Goal: Complete application form: Complete application form

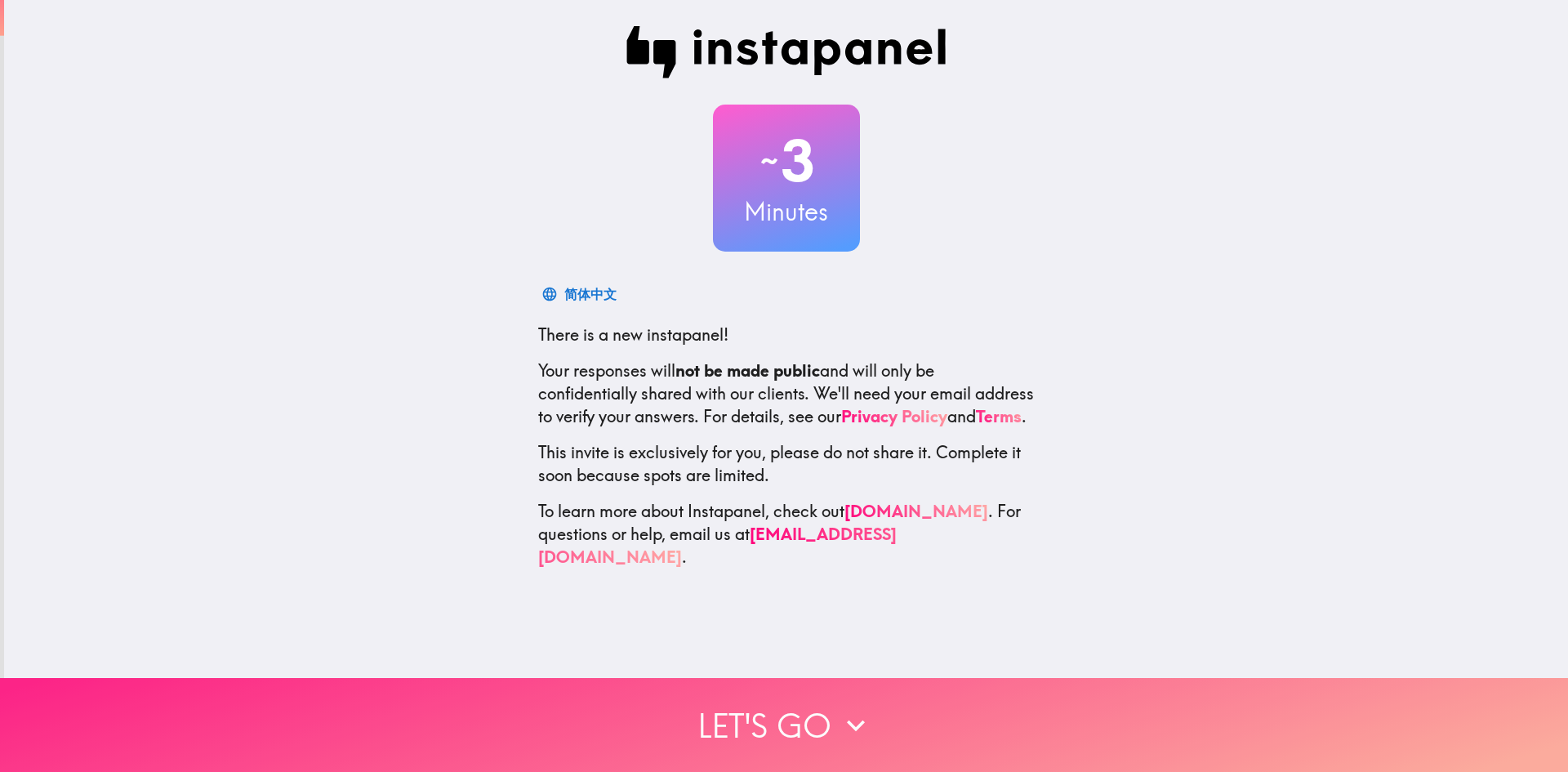
click at [820, 697] on button "Let's go" at bounding box center [784, 724] width 1568 height 94
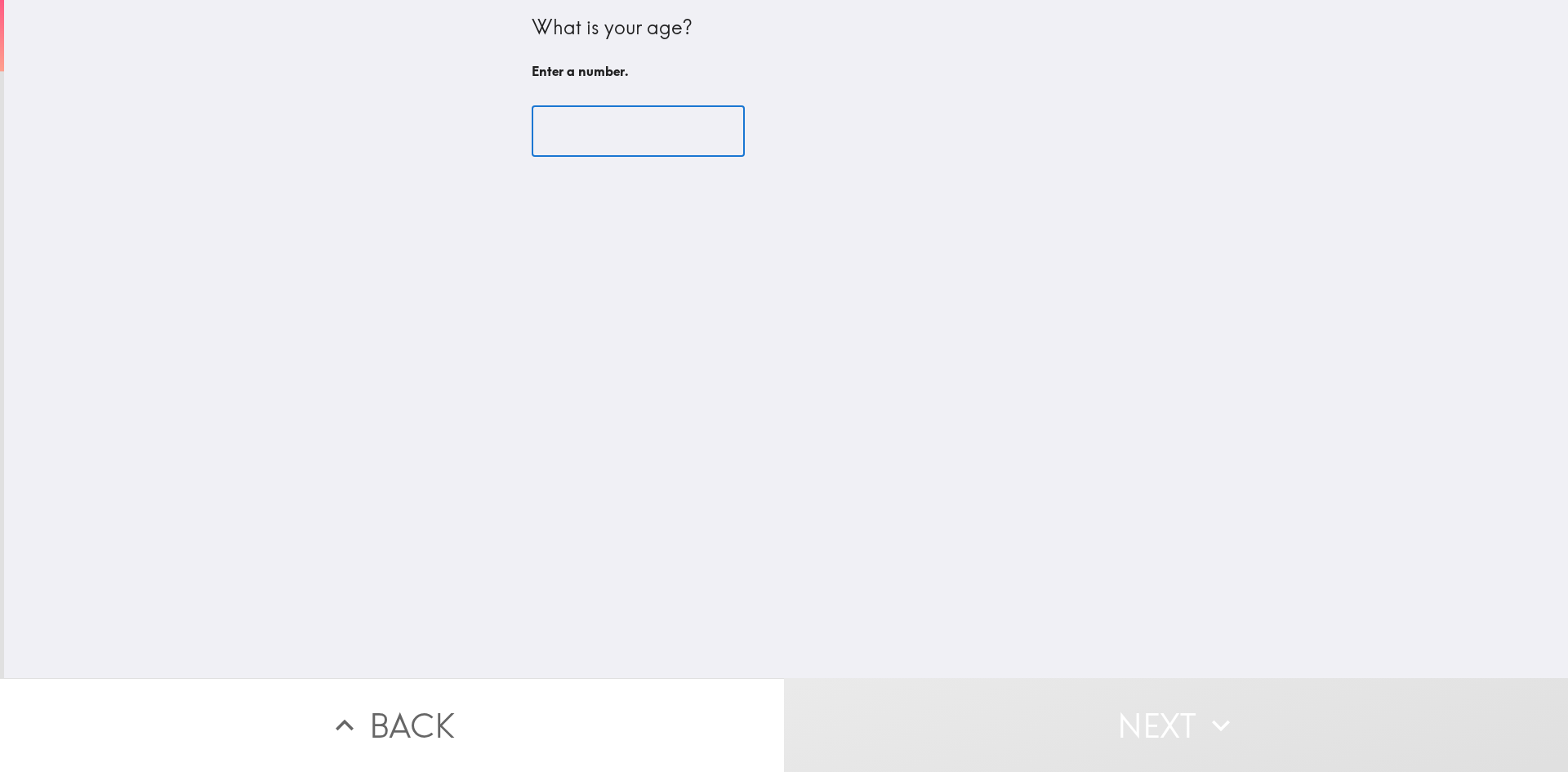
click at [565, 127] on input "number" at bounding box center [638, 132] width 213 height 51
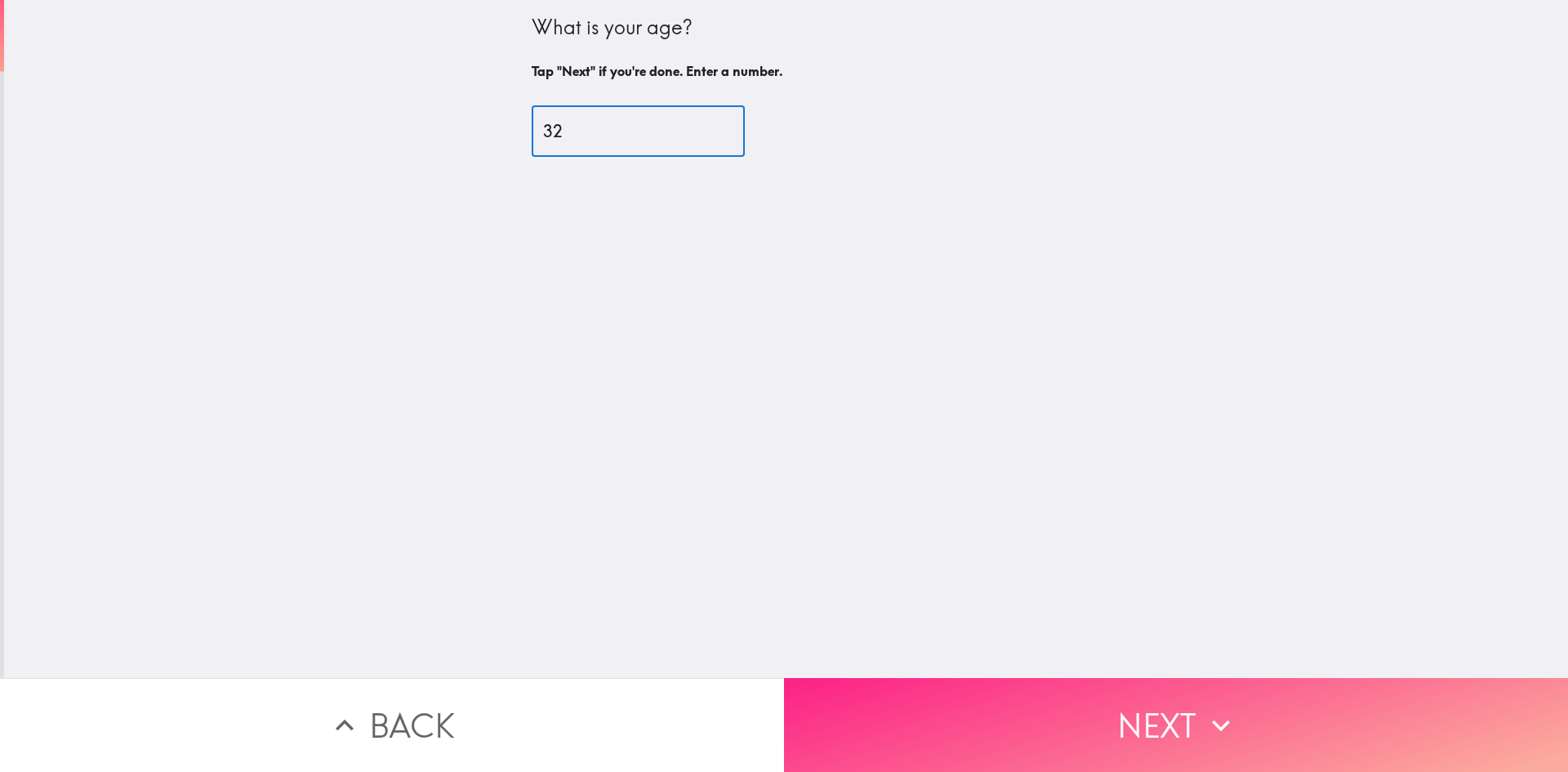
type input "32"
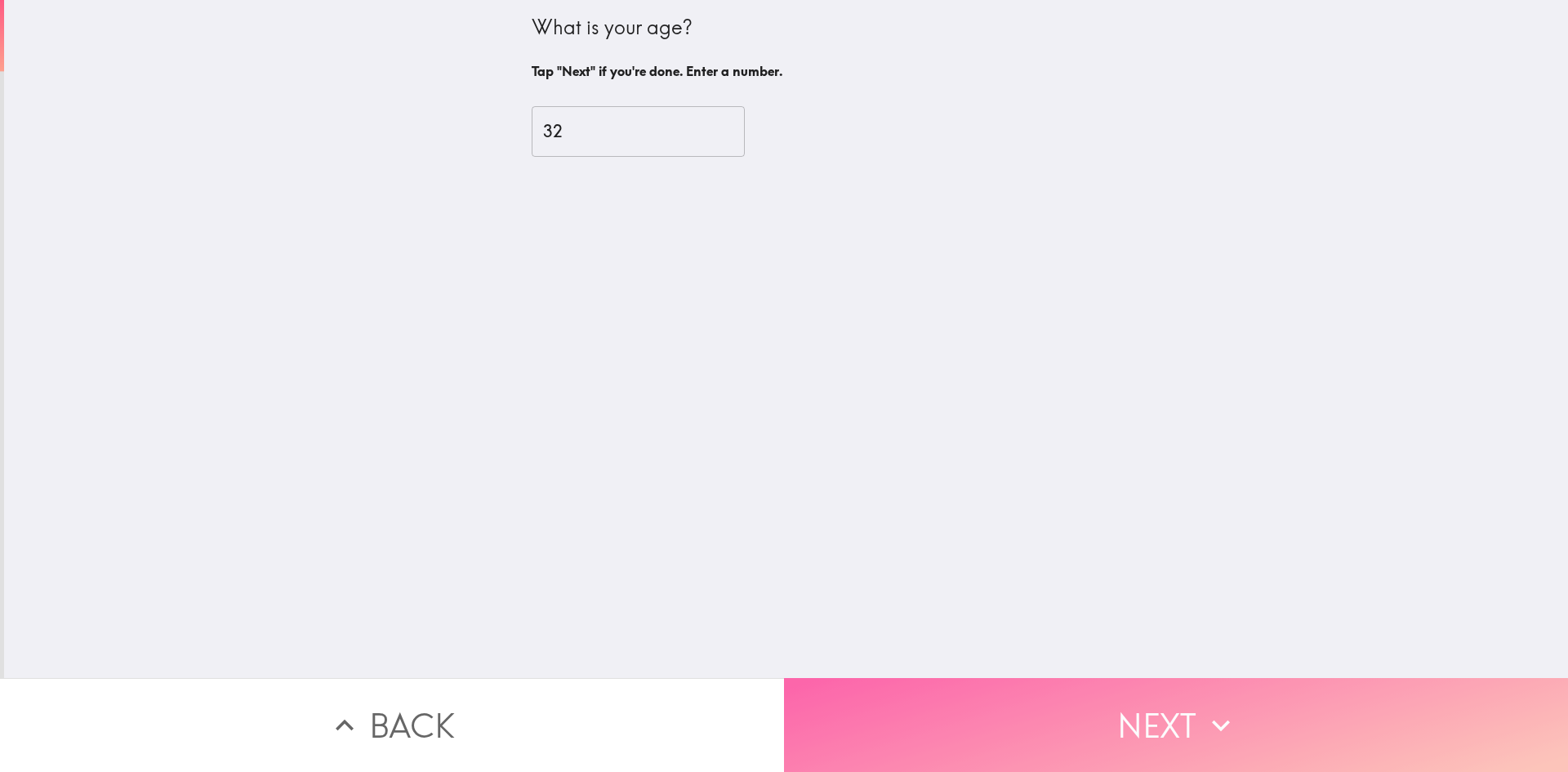
click at [1050, 704] on button "Next" at bounding box center [1176, 724] width 784 height 94
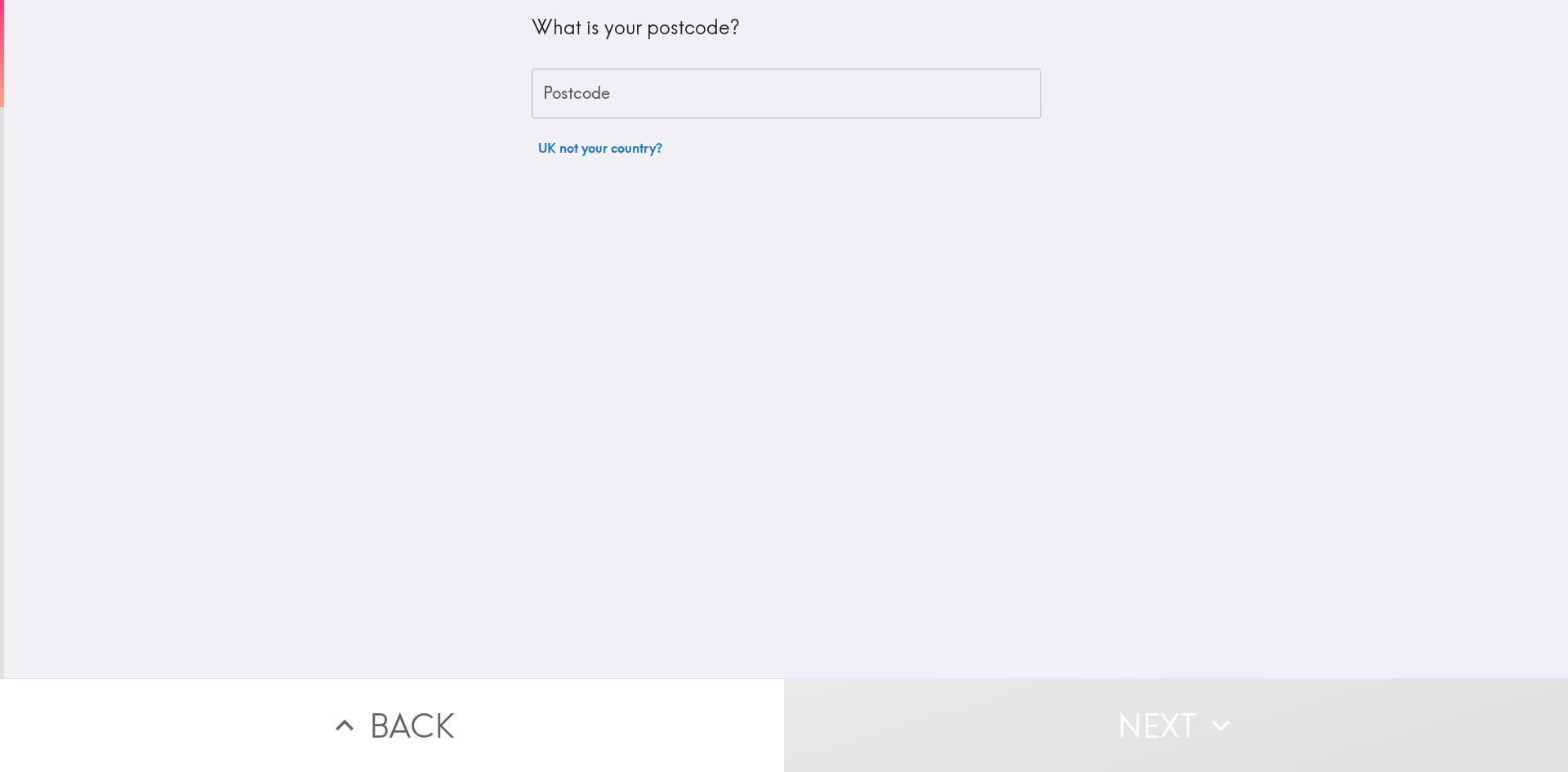
click at [590, 97] on input "Postcode" at bounding box center [786, 94] width 509 height 51
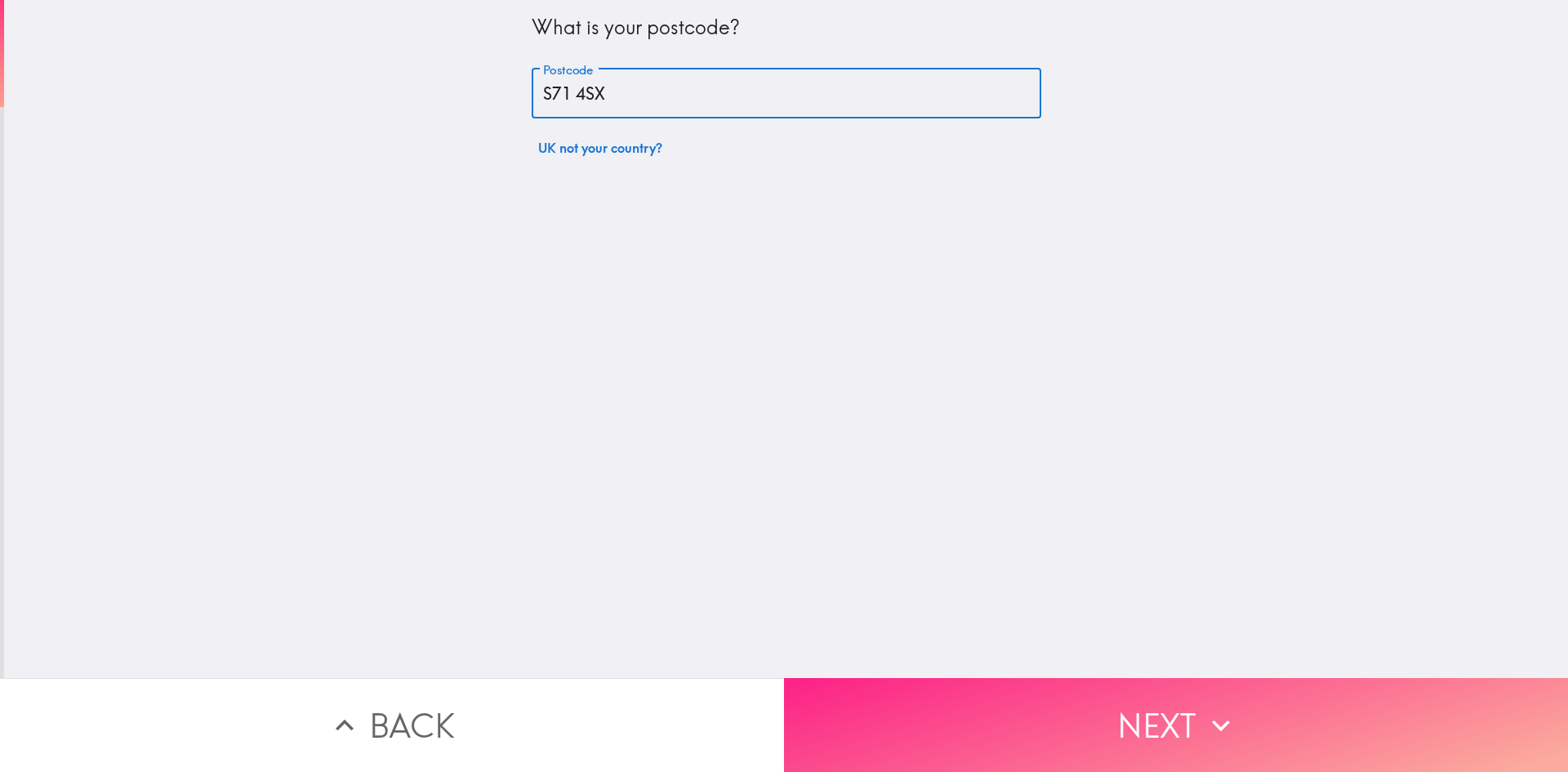
type input "S71 4SX"
click at [1077, 696] on button "Next" at bounding box center [1176, 724] width 784 height 94
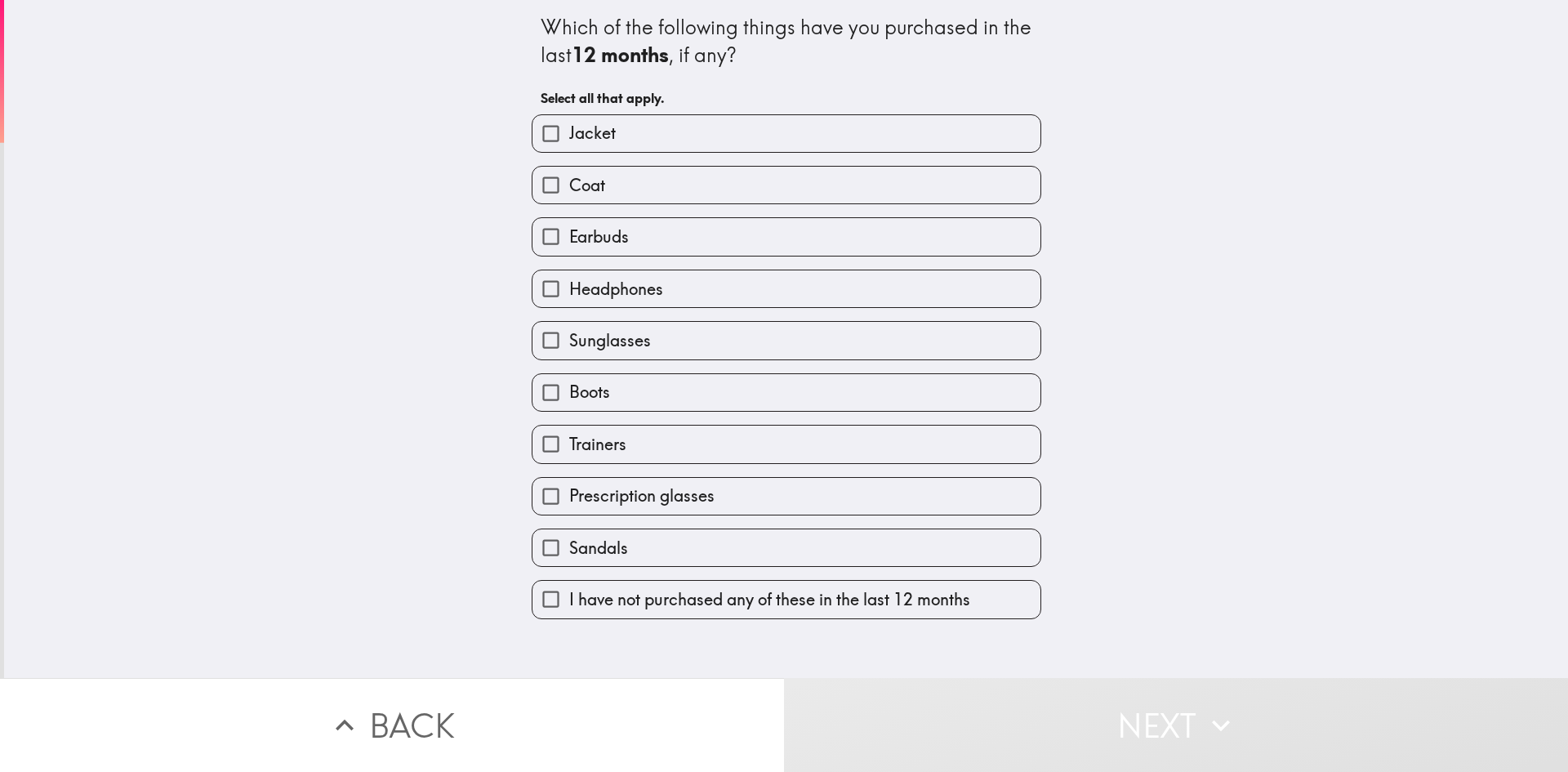
click at [654, 136] on label "Jacket" at bounding box center [786, 134] width 508 height 37
click at [569, 136] on input "Jacket" at bounding box center [551, 134] width 37 height 37
checkbox input "true"
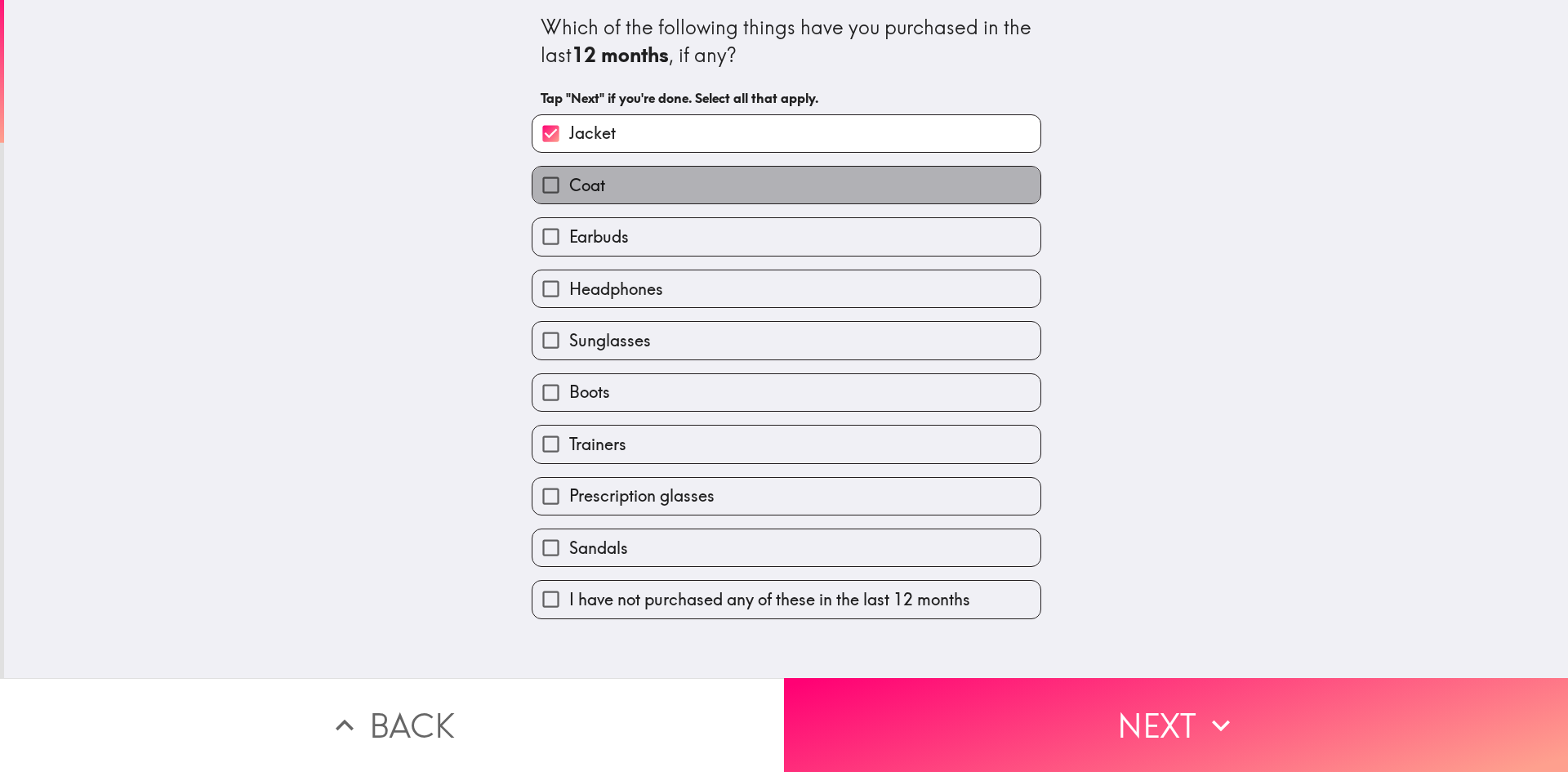
click at [666, 195] on label "Coat" at bounding box center [786, 185] width 508 height 37
click at [569, 195] on input "Coat" at bounding box center [551, 185] width 37 height 37
checkbox input "true"
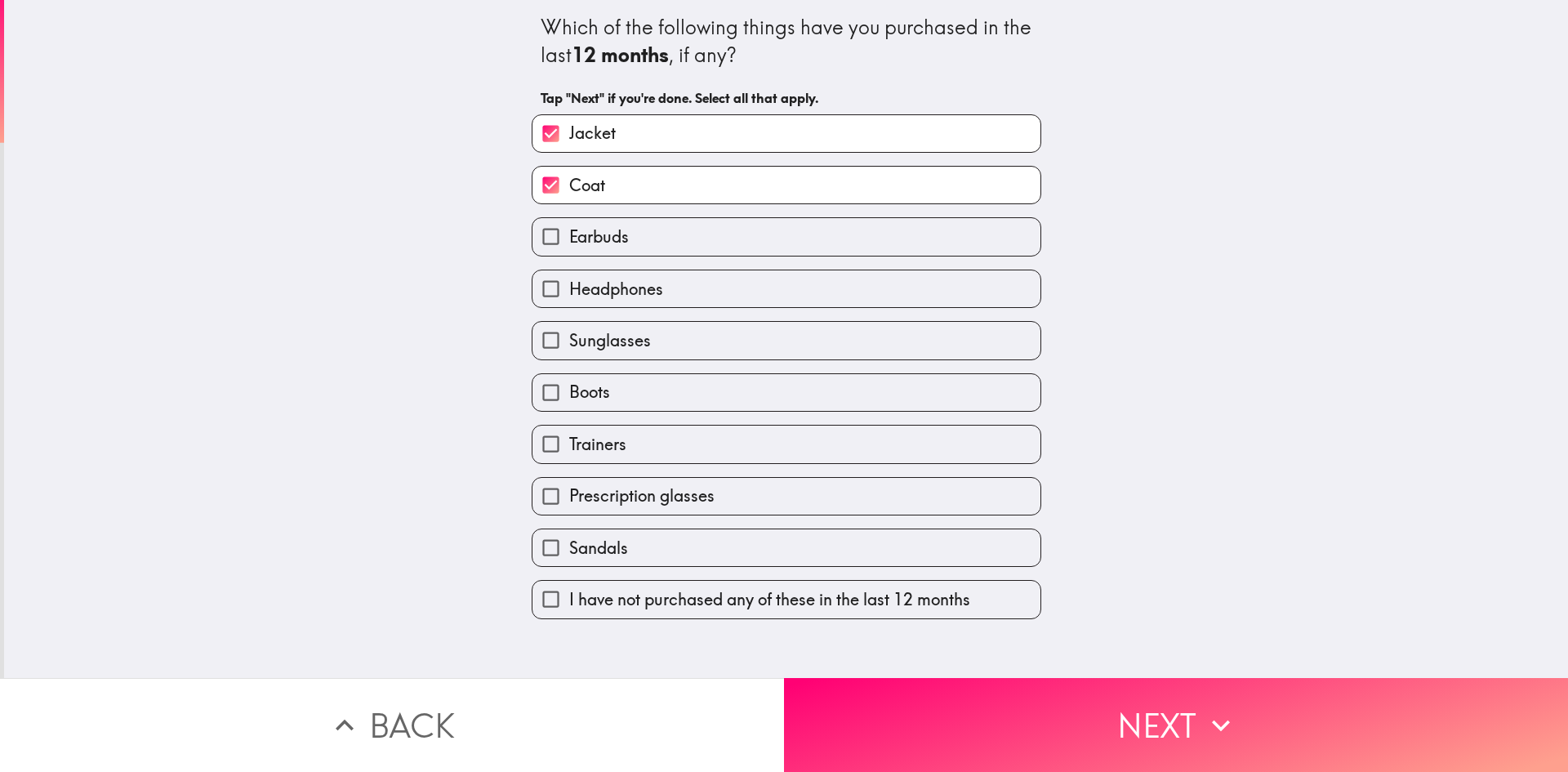
click at [665, 231] on label "Earbuds" at bounding box center [786, 237] width 508 height 37
click at [569, 231] on input "Earbuds" at bounding box center [551, 237] width 37 height 37
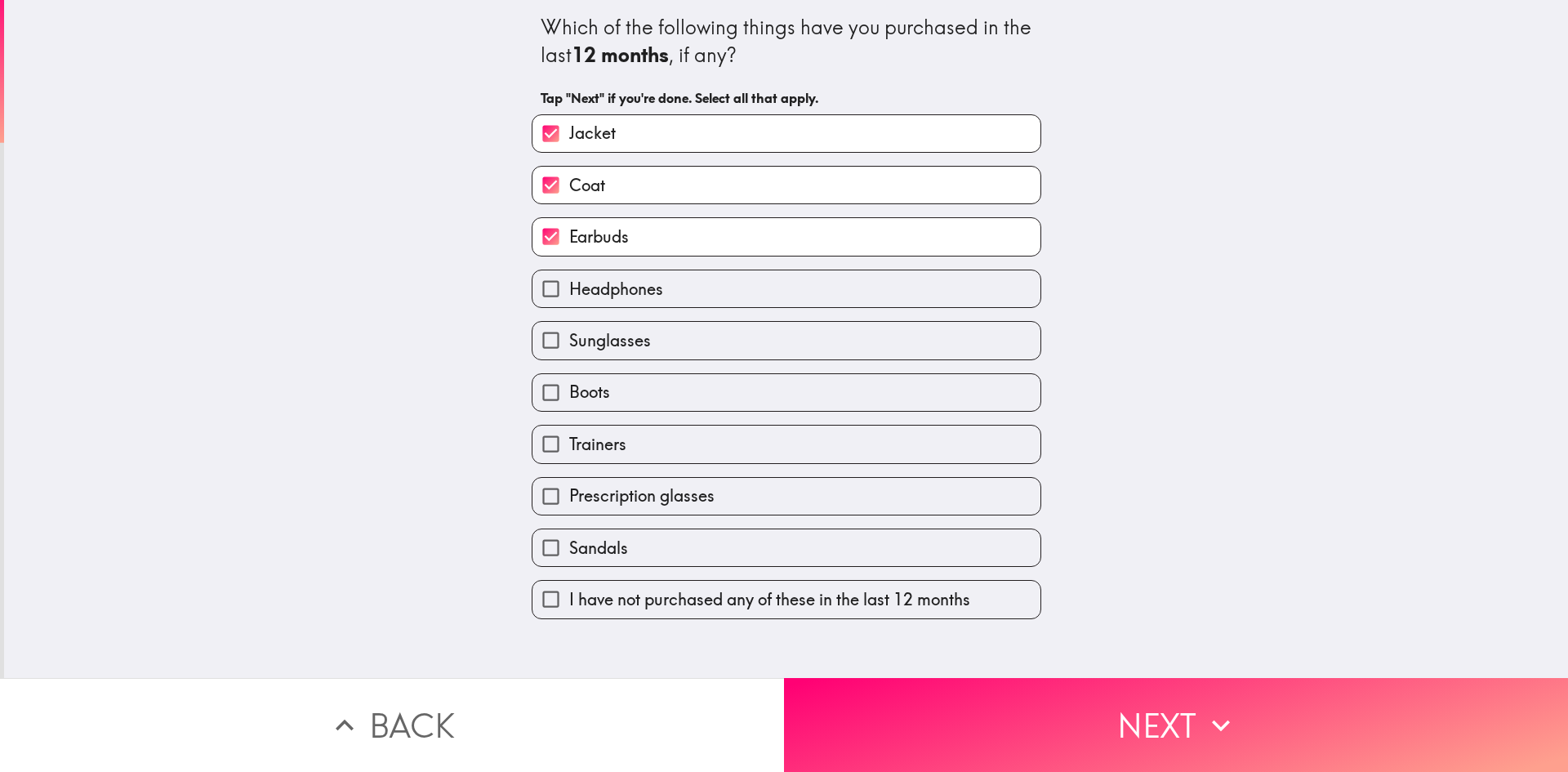
click at [666, 236] on label "Earbuds" at bounding box center [786, 237] width 508 height 37
click at [569, 236] on input "Earbuds" at bounding box center [551, 237] width 37 height 37
checkbox input "false"
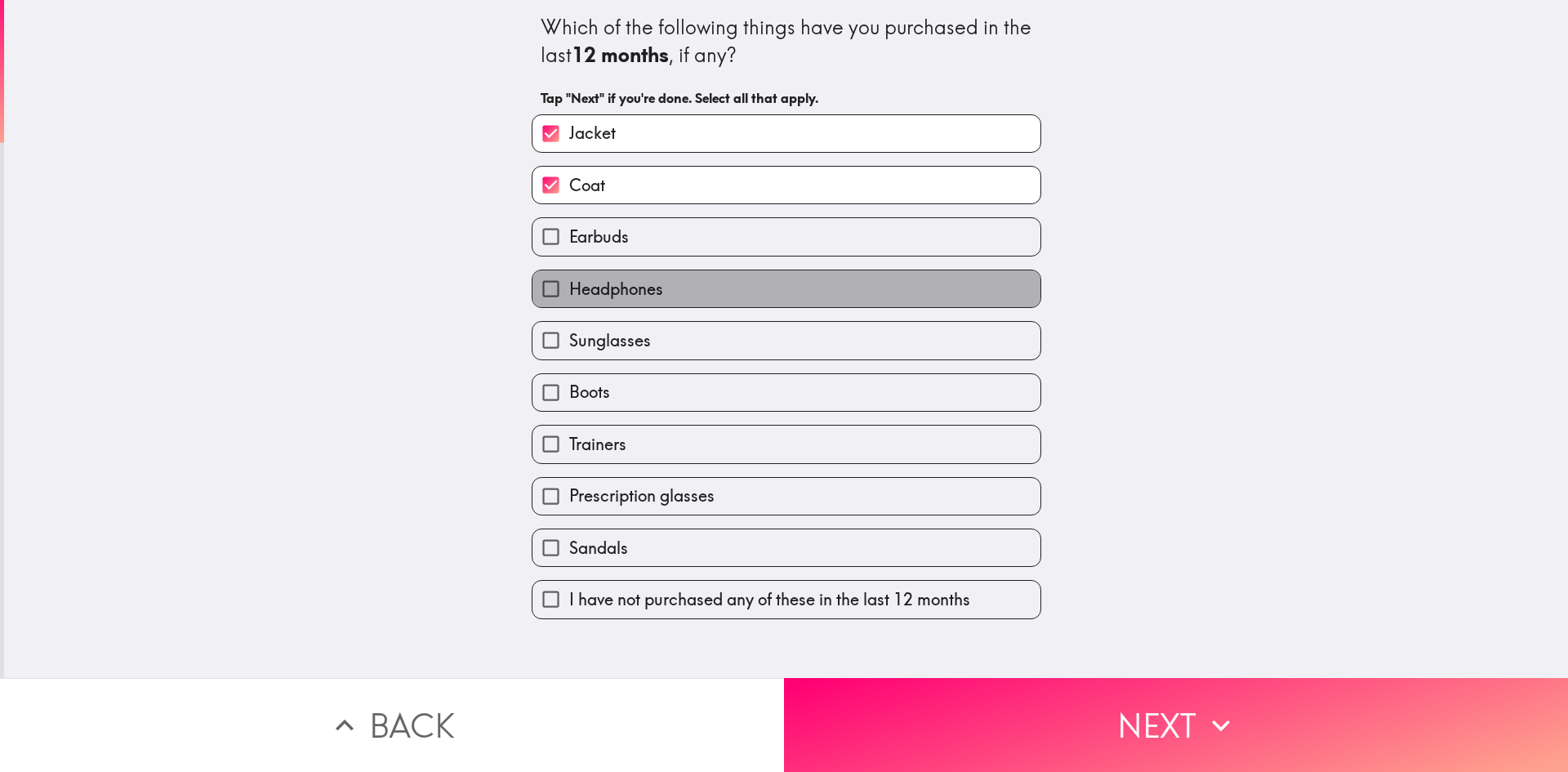
click at [672, 300] on label "Headphones" at bounding box center [786, 289] width 508 height 37
click at [569, 300] on input "Headphones" at bounding box center [551, 289] width 37 height 37
checkbox input "true"
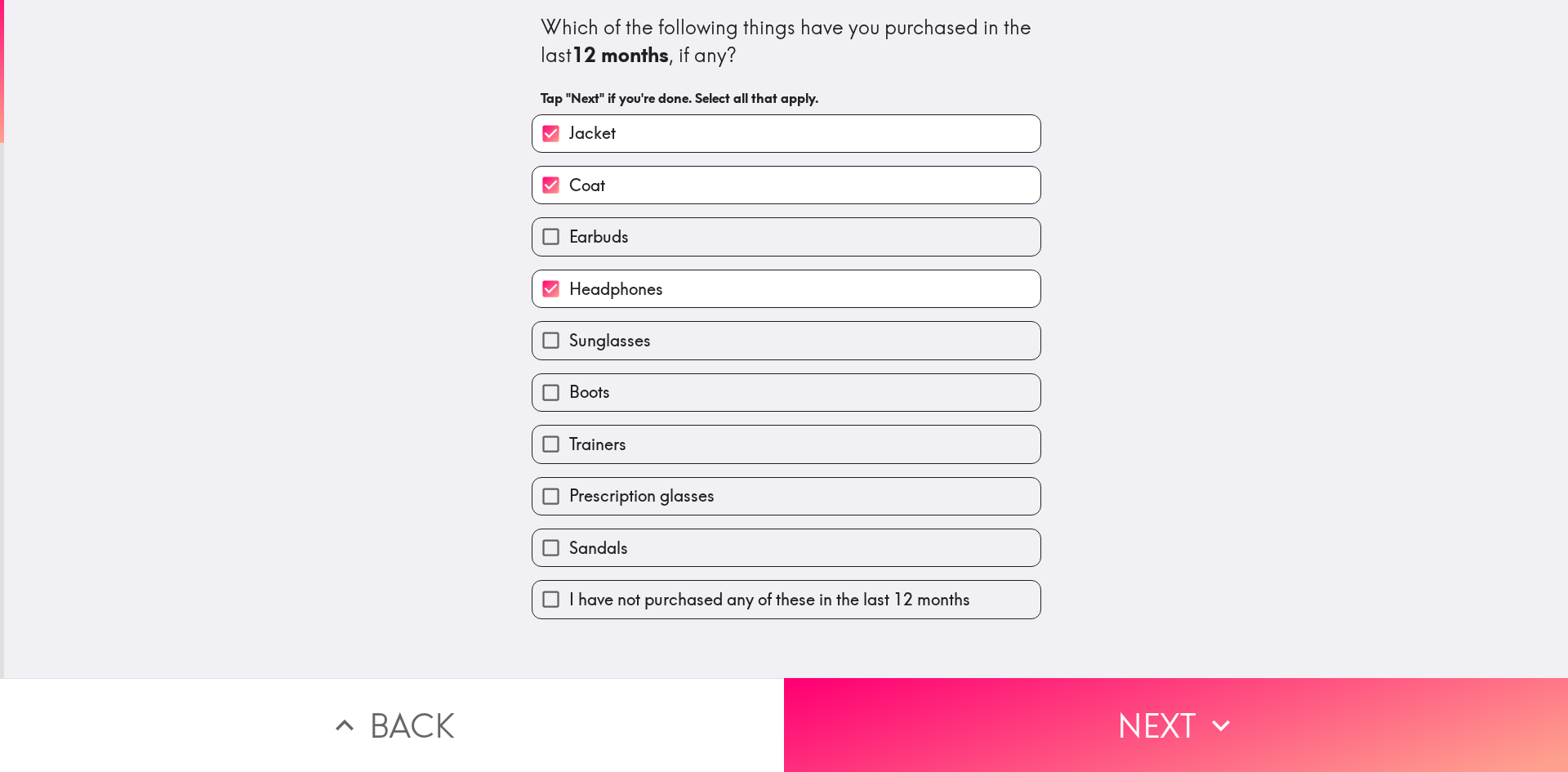
click at [673, 340] on label "Sunglasses" at bounding box center [786, 341] width 508 height 37
click at [569, 340] on input "Sunglasses" at bounding box center [551, 341] width 37 height 37
checkbox input "true"
click at [672, 401] on label "Boots" at bounding box center [786, 393] width 508 height 37
click at [569, 401] on input "Boots" at bounding box center [551, 393] width 37 height 37
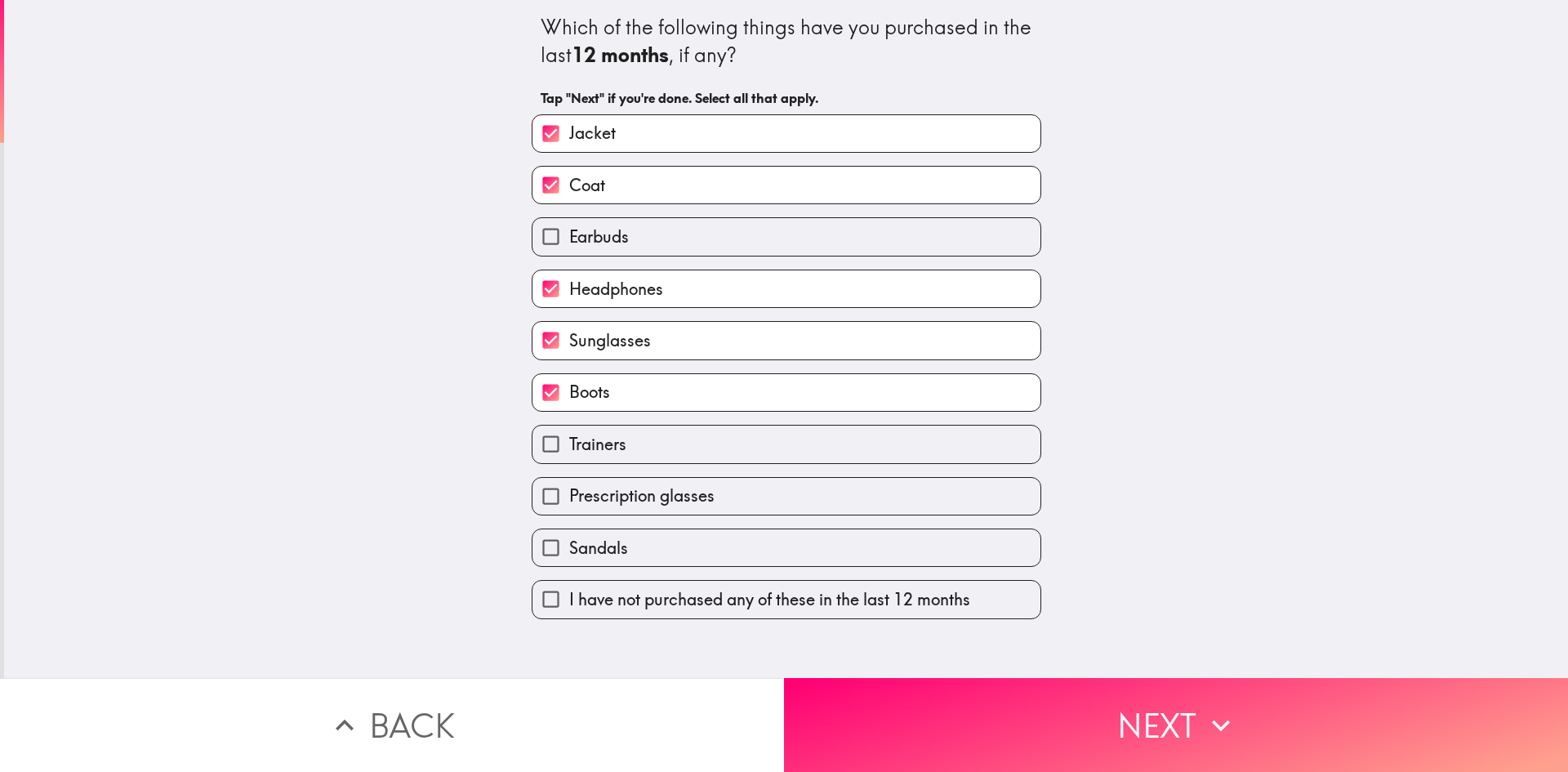
click at [639, 388] on label "Boots" at bounding box center [786, 393] width 508 height 37
click at [569, 388] on input "Boots" at bounding box center [551, 393] width 37 height 37
checkbox input "false"
click at [685, 452] on label "Trainers" at bounding box center [786, 445] width 508 height 37
click at [569, 452] on input "Trainers" at bounding box center [551, 445] width 37 height 37
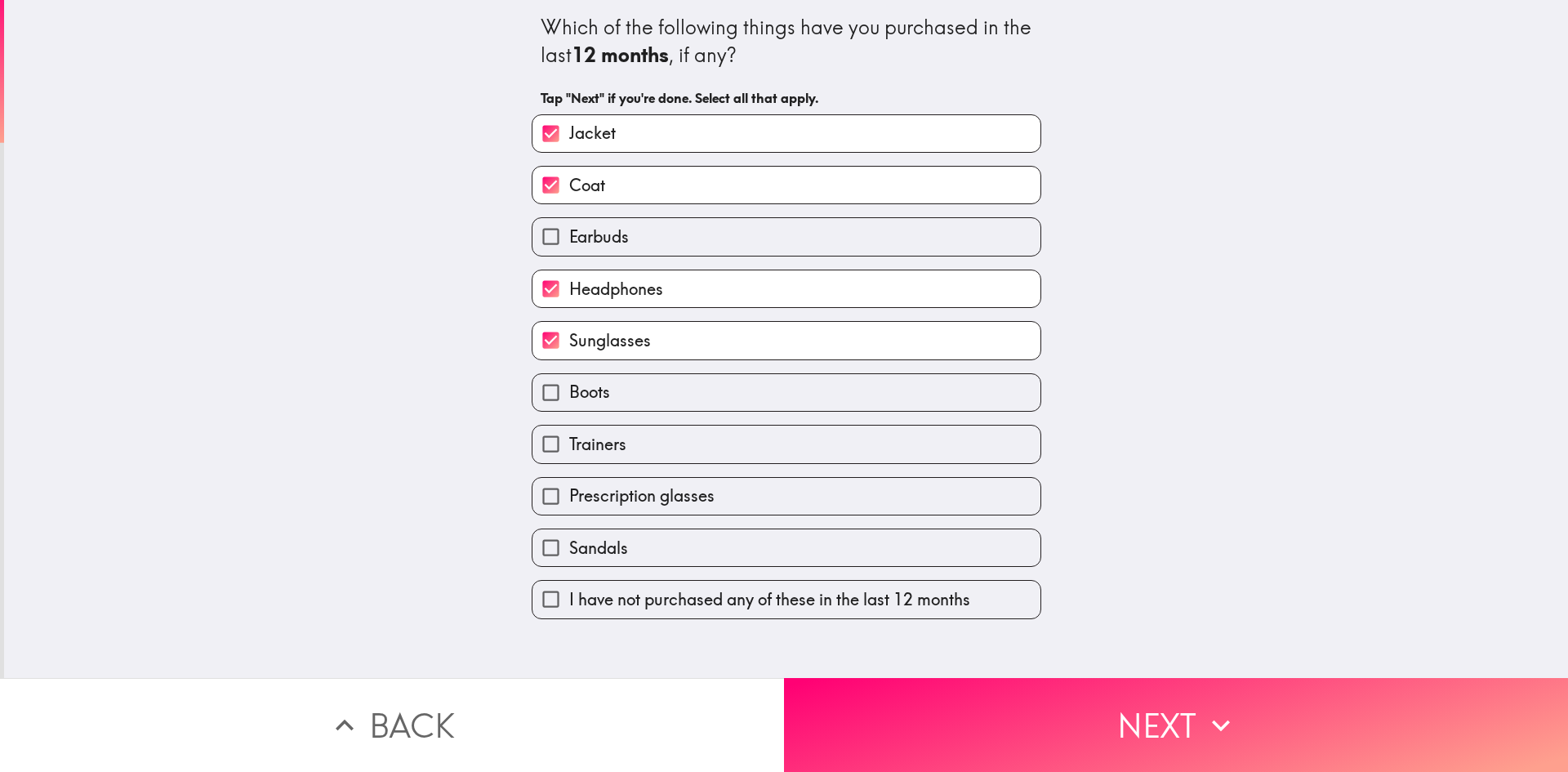
checkbox input "true"
click at [711, 545] on label "Sandals" at bounding box center [786, 548] width 508 height 37
click at [569, 545] on input "Sandals" at bounding box center [551, 548] width 37 height 37
checkbox input "true"
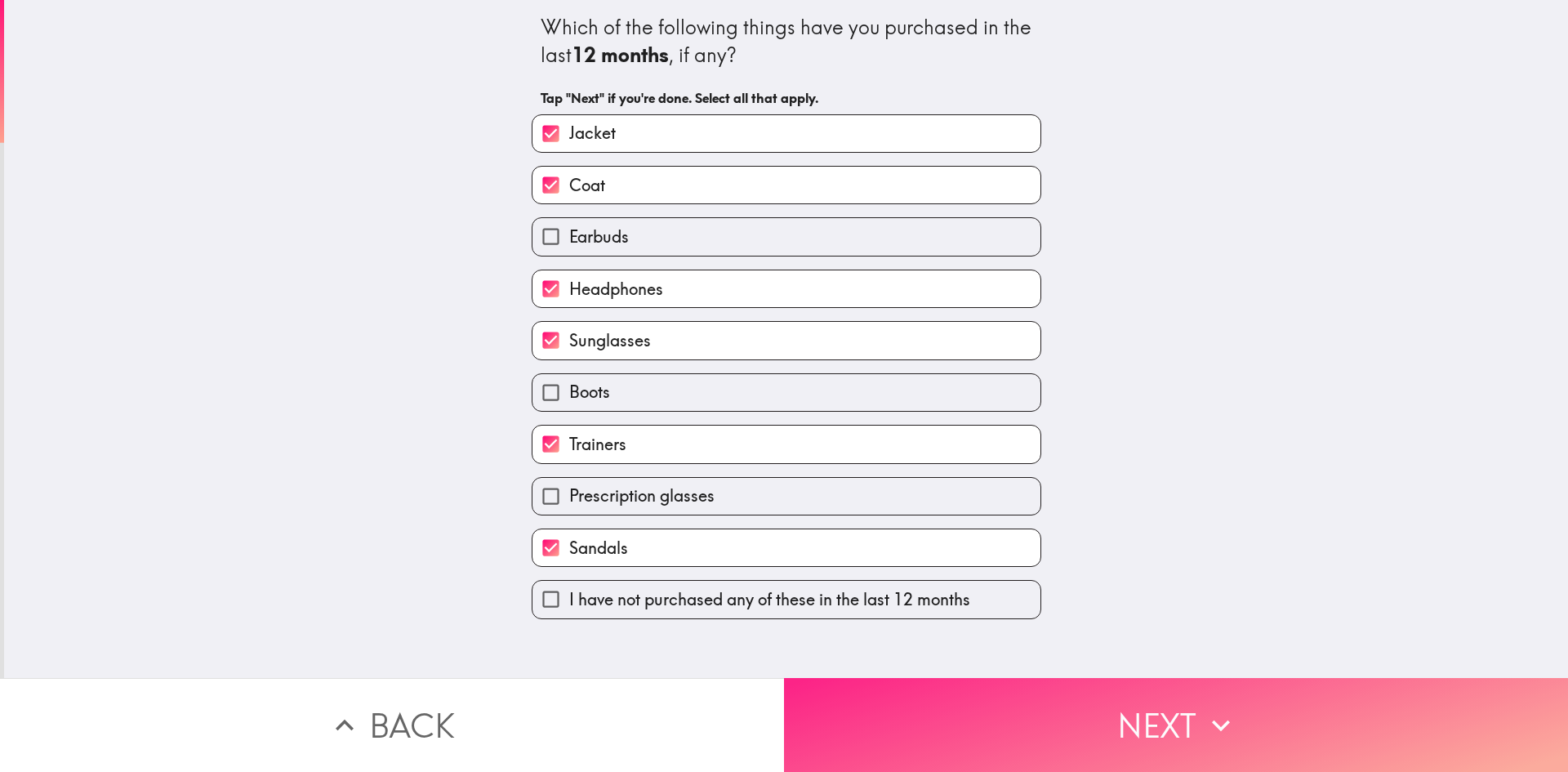
click at [982, 718] on button "Next" at bounding box center [1176, 724] width 784 height 94
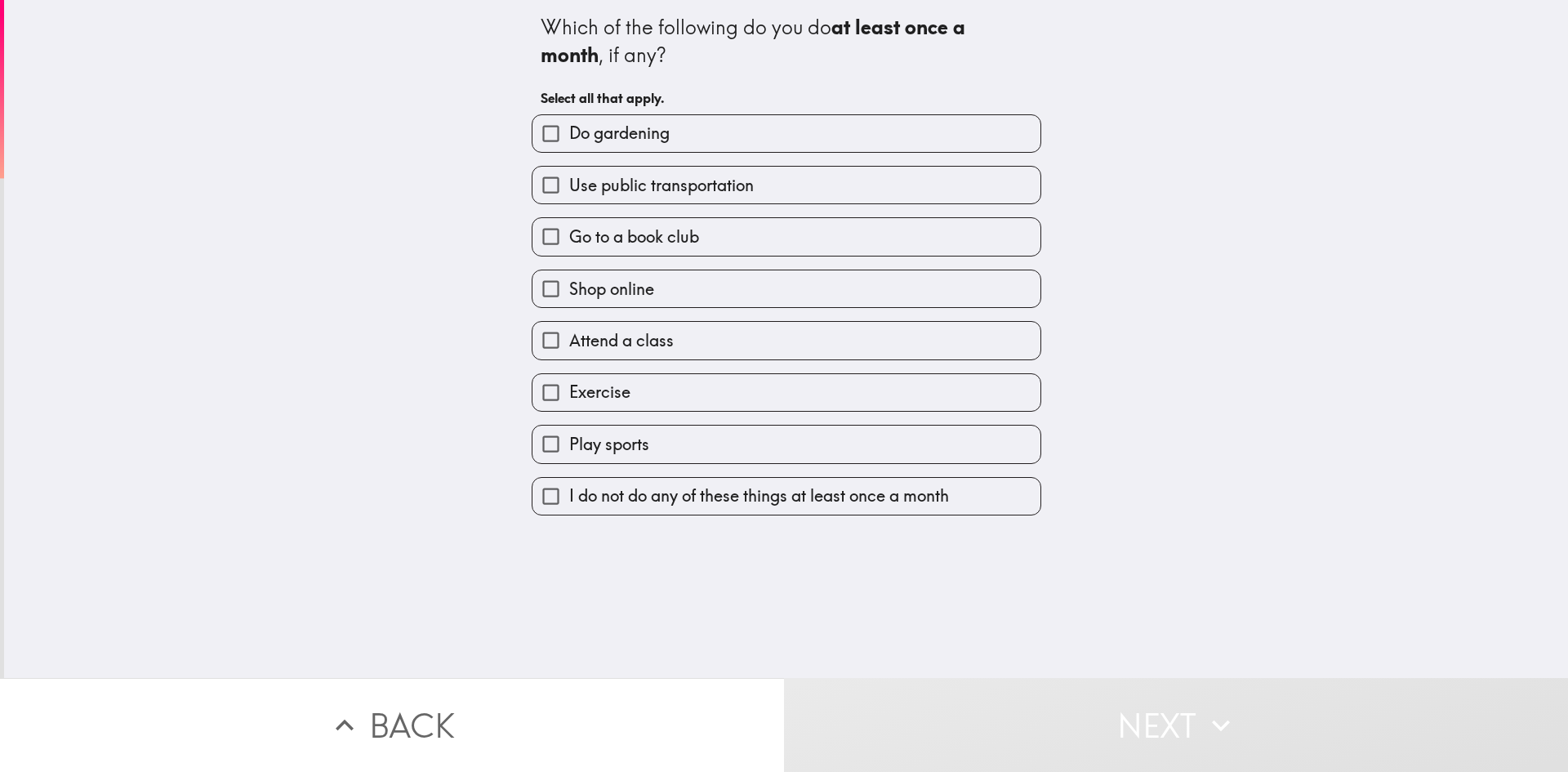
click at [633, 143] on span "Do gardening" at bounding box center [619, 133] width 100 height 23
click at [569, 143] on input "Do gardening" at bounding box center [551, 134] width 37 height 37
checkbox input "true"
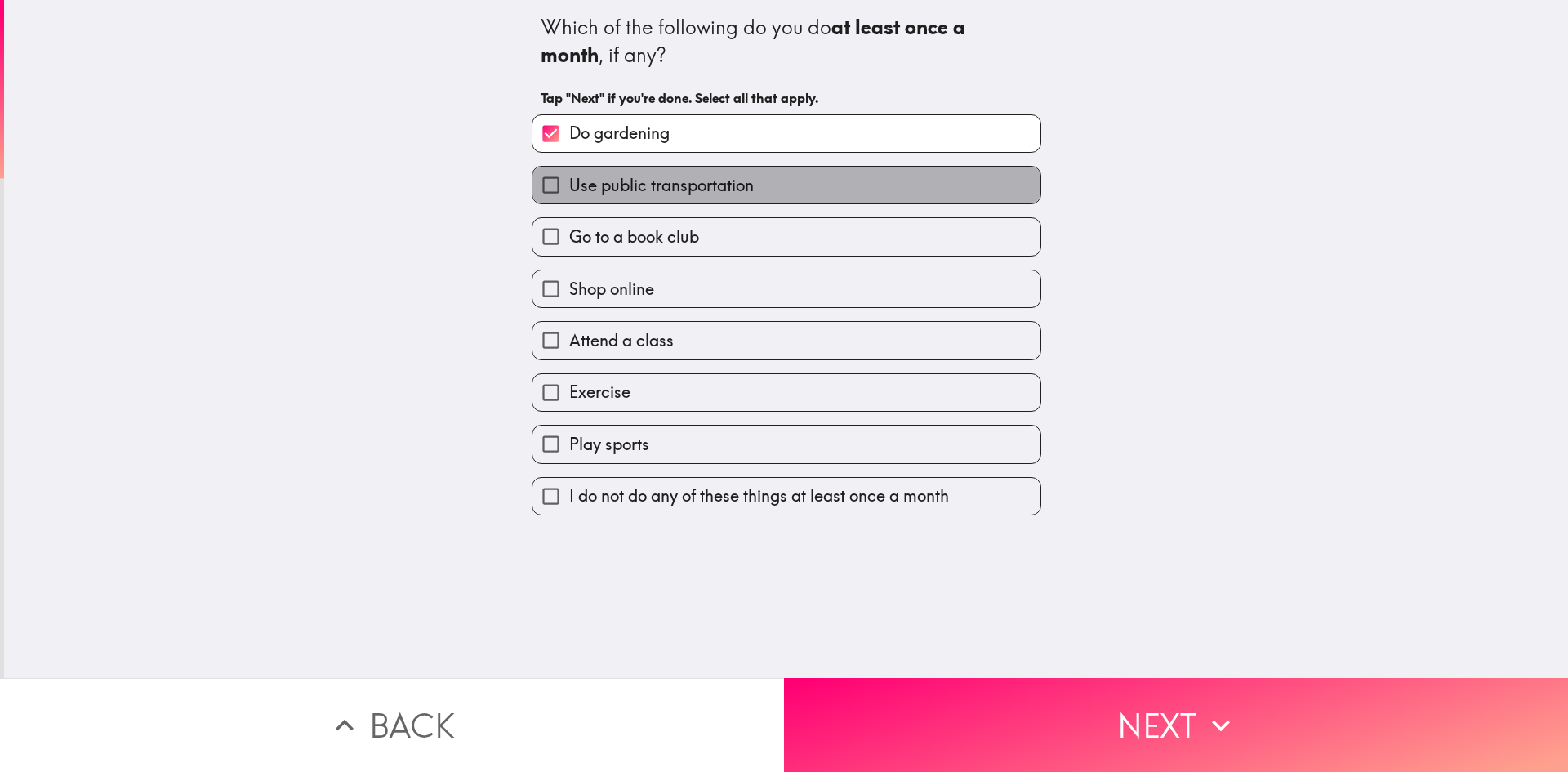
click at [652, 187] on span "Use public transportation" at bounding box center [662, 186] width 185 height 23
click at [569, 187] on input "Use public transportation" at bounding box center [551, 185] width 37 height 37
checkbox input "true"
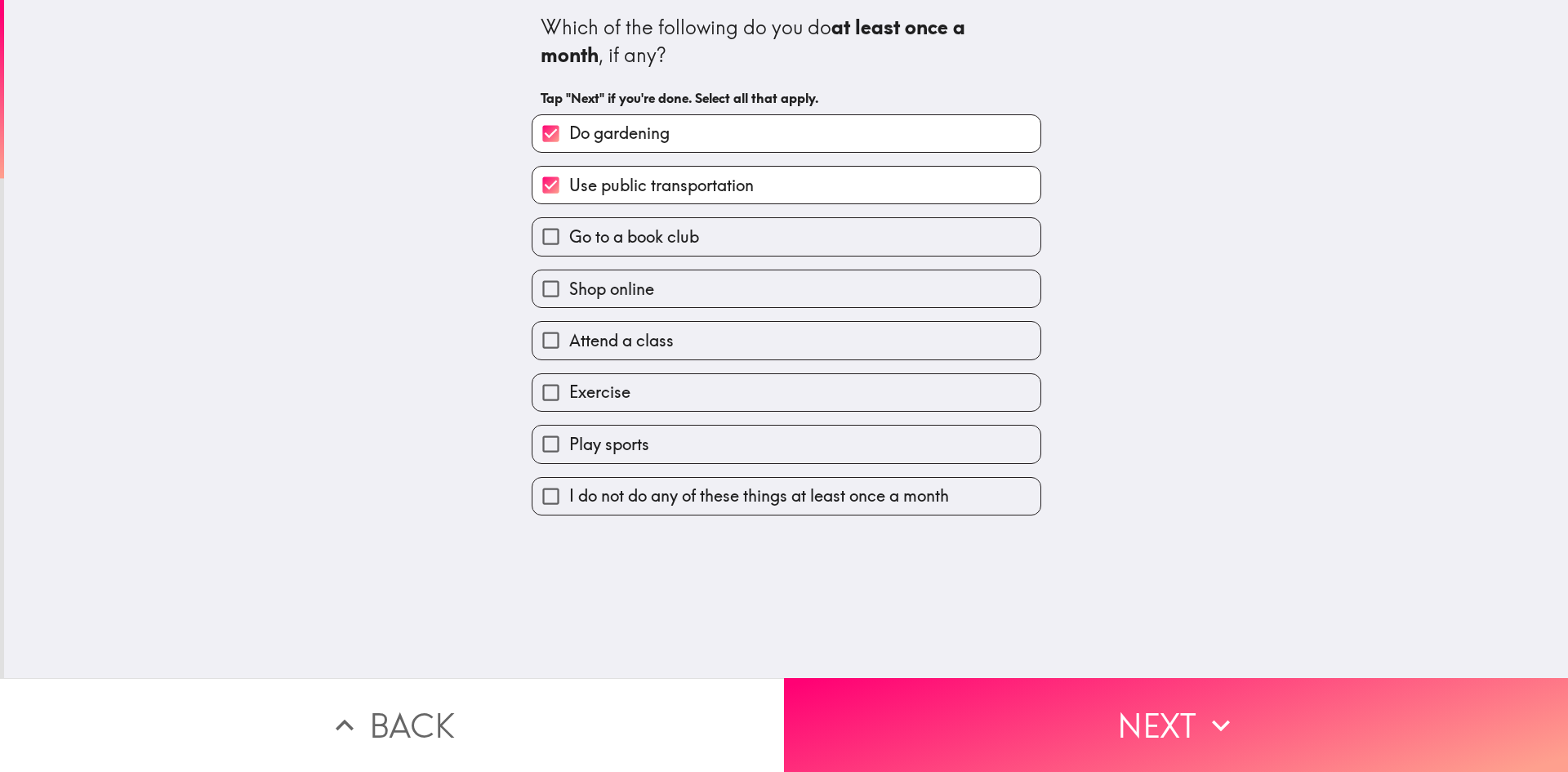
click at [656, 296] on label "Shop online" at bounding box center [786, 289] width 508 height 37
click at [569, 296] on input "Shop online" at bounding box center [551, 289] width 37 height 37
checkbox input "true"
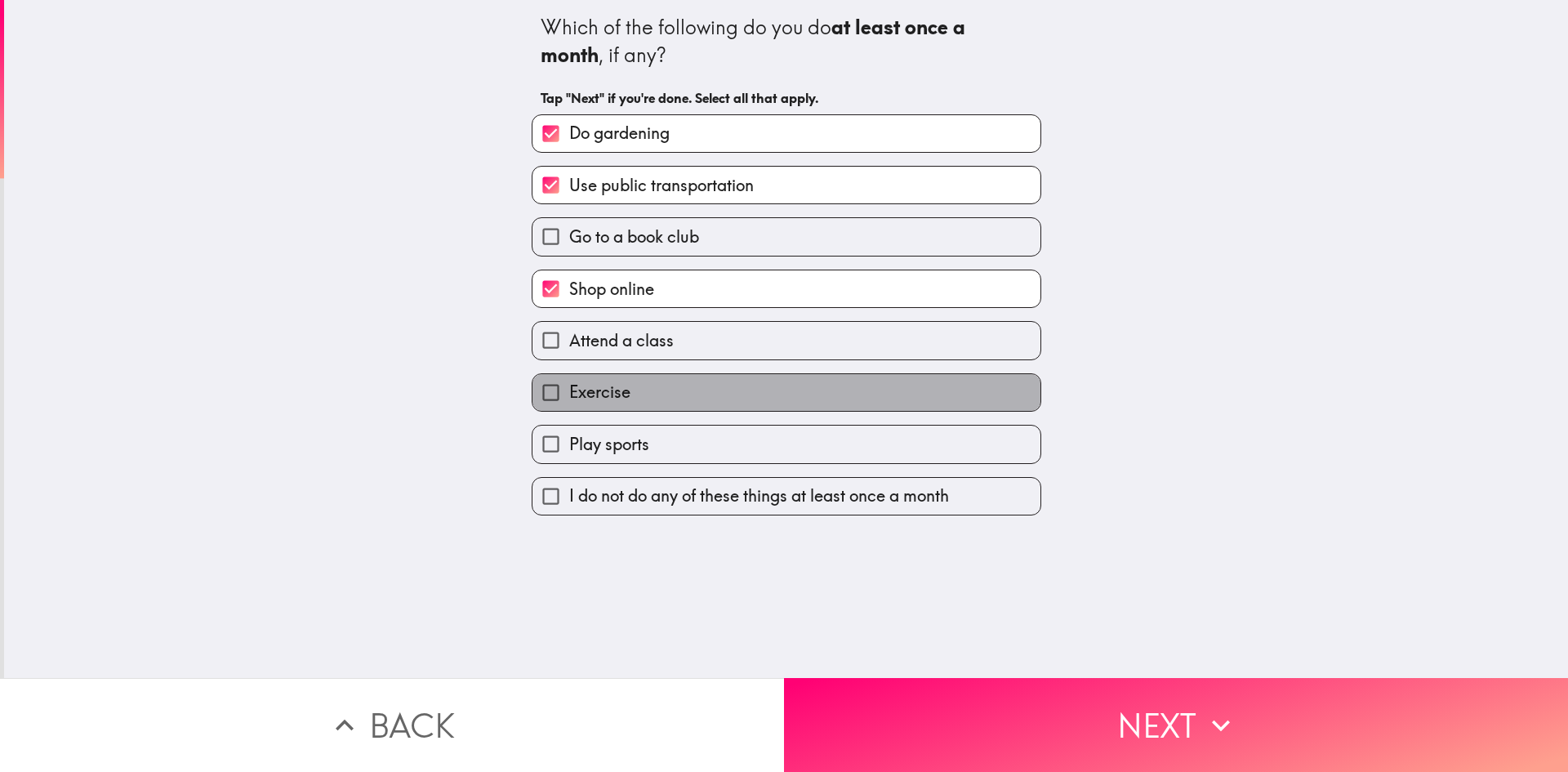
click at [602, 391] on span "Exercise" at bounding box center [600, 393] width 62 height 23
click at [569, 391] on input "Exercise" at bounding box center [551, 393] width 37 height 37
checkbox input "true"
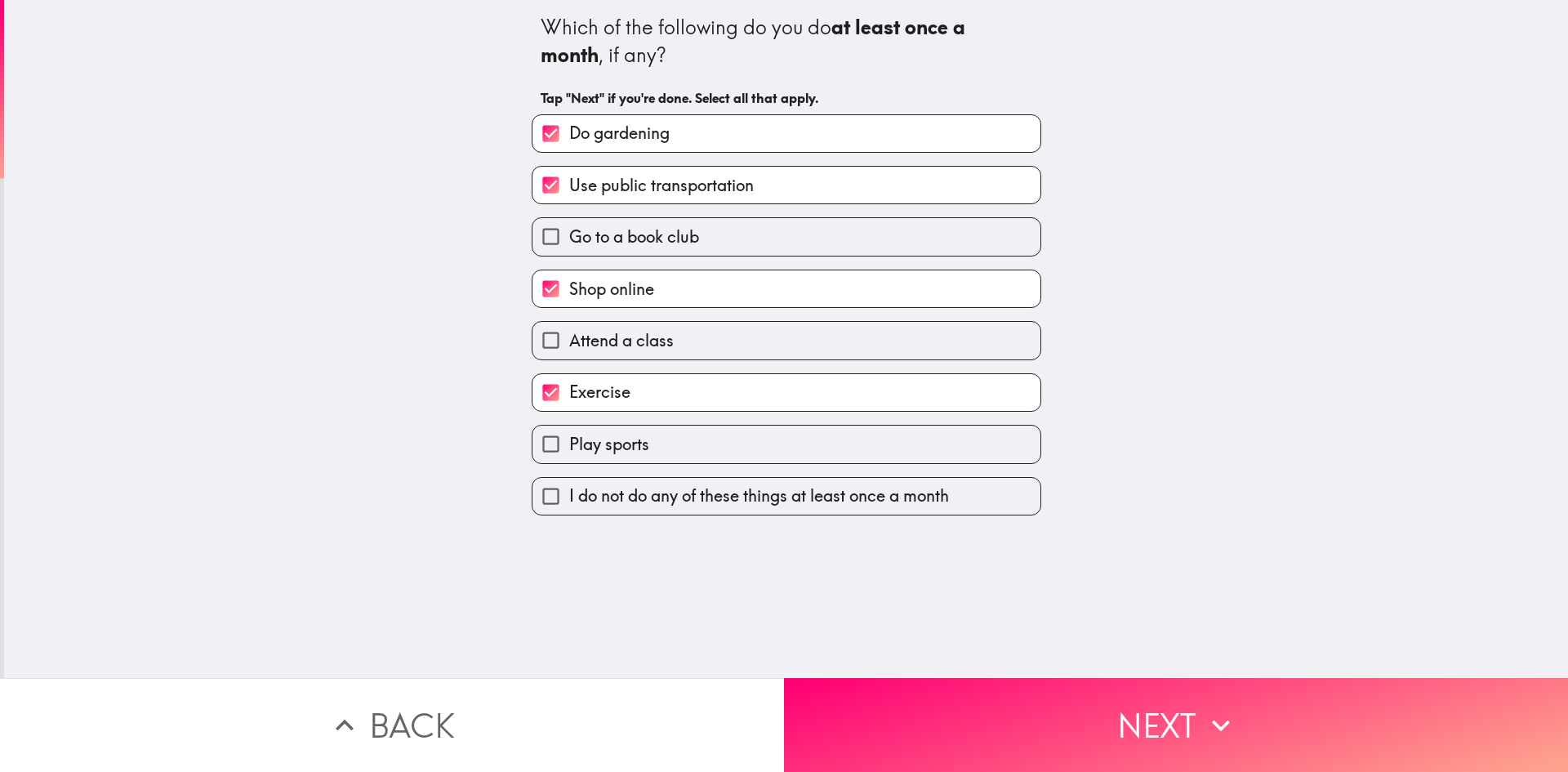
drag, startPoint x: 620, startPoint y: 443, endPoint x: 655, endPoint y: 476, distance: 48.1
click at [620, 445] on span "Play sports" at bounding box center [609, 445] width 80 height 23
click at [569, 445] on input "Play sports" at bounding box center [551, 445] width 37 height 37
checkbox input "true"
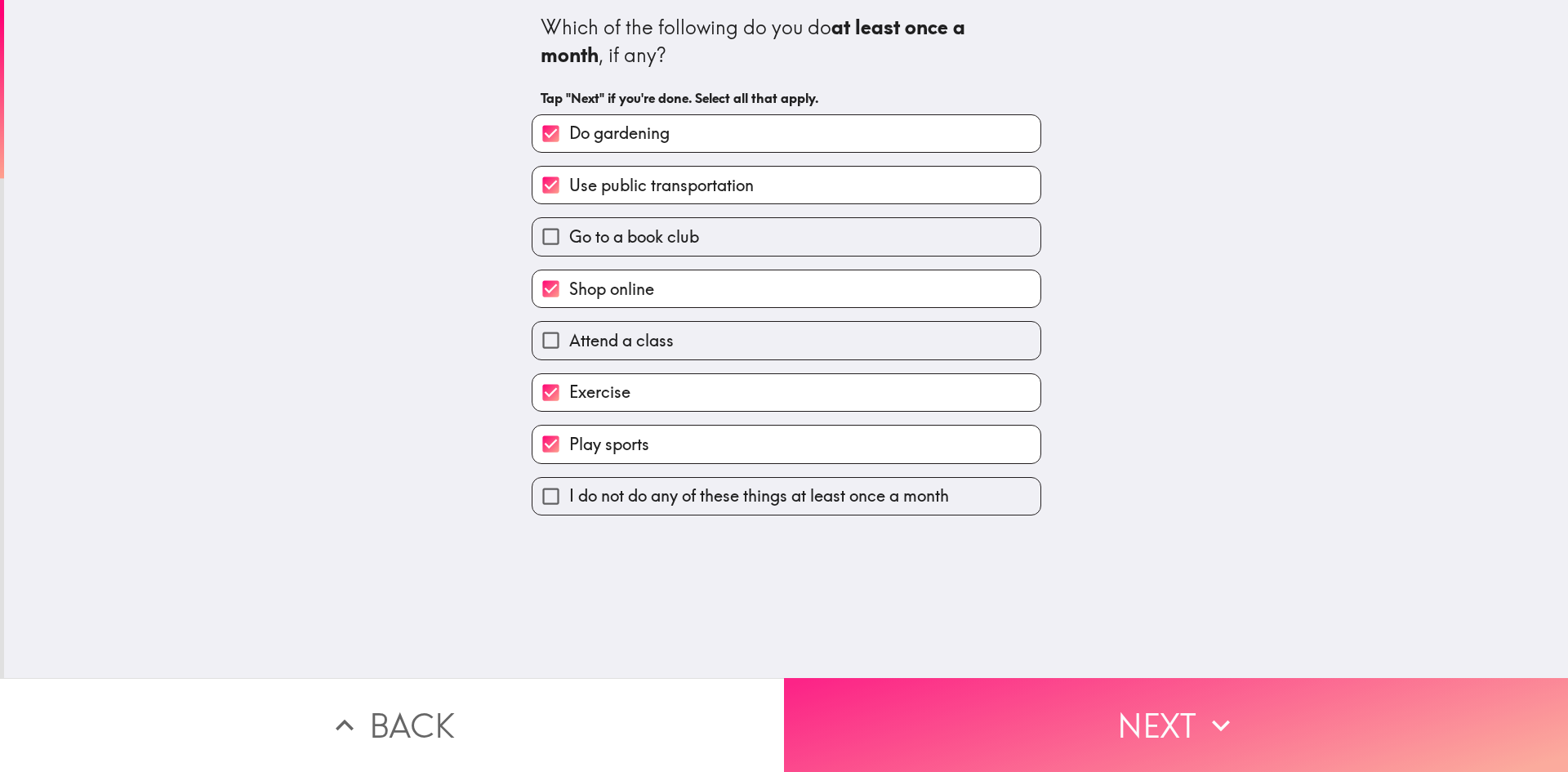
click at [1007, 687] on button "Next" at bounding box center [1176, 724] width 784 height 94
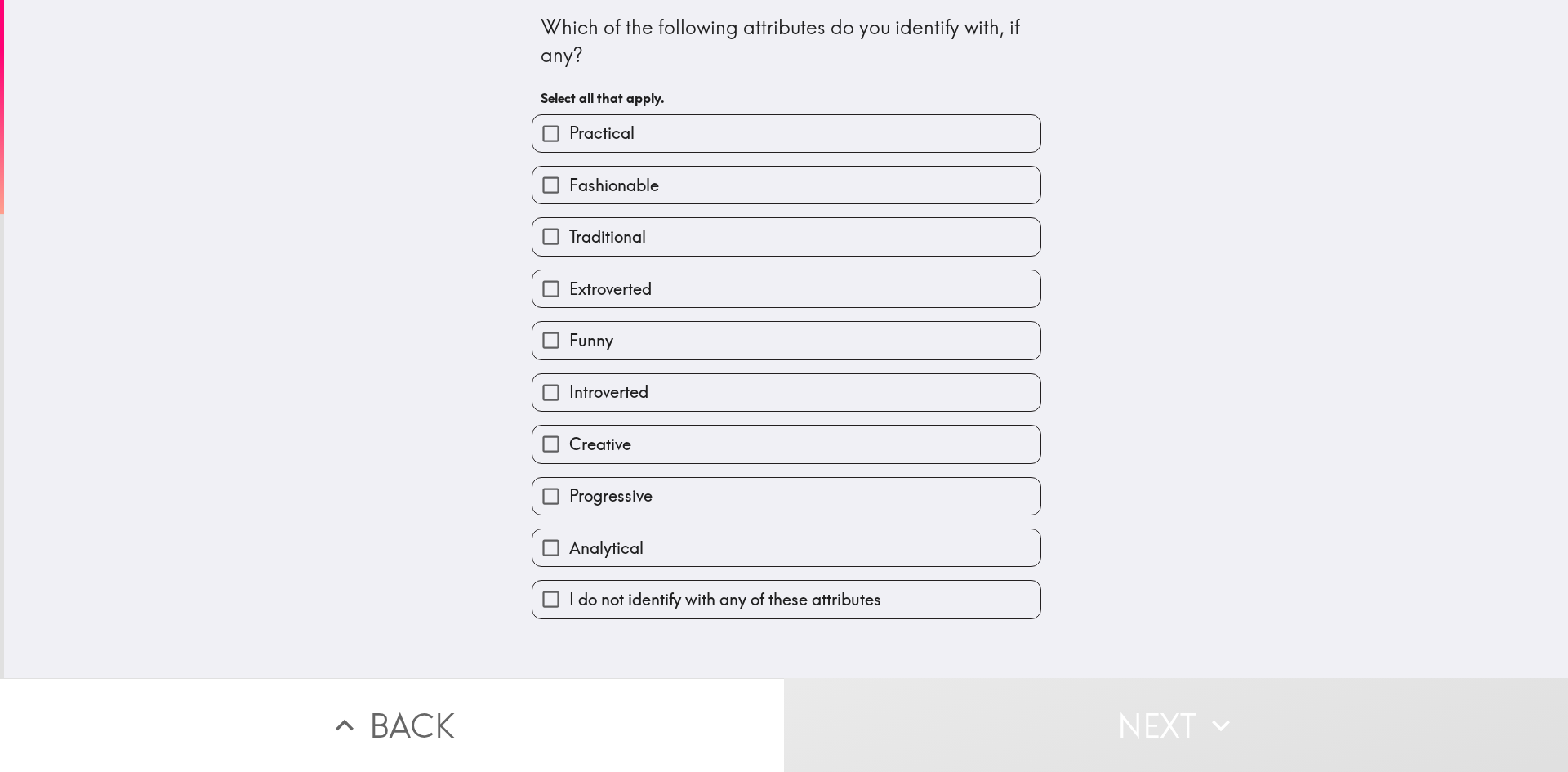
click at [625, 185] on span "Fashionable" at bounding box center [614, 186] width 90 height 23
click at [569, 185] on input "Fashionable" at bounding box center [551, 185] width 37 height 37
checkbox input "true"
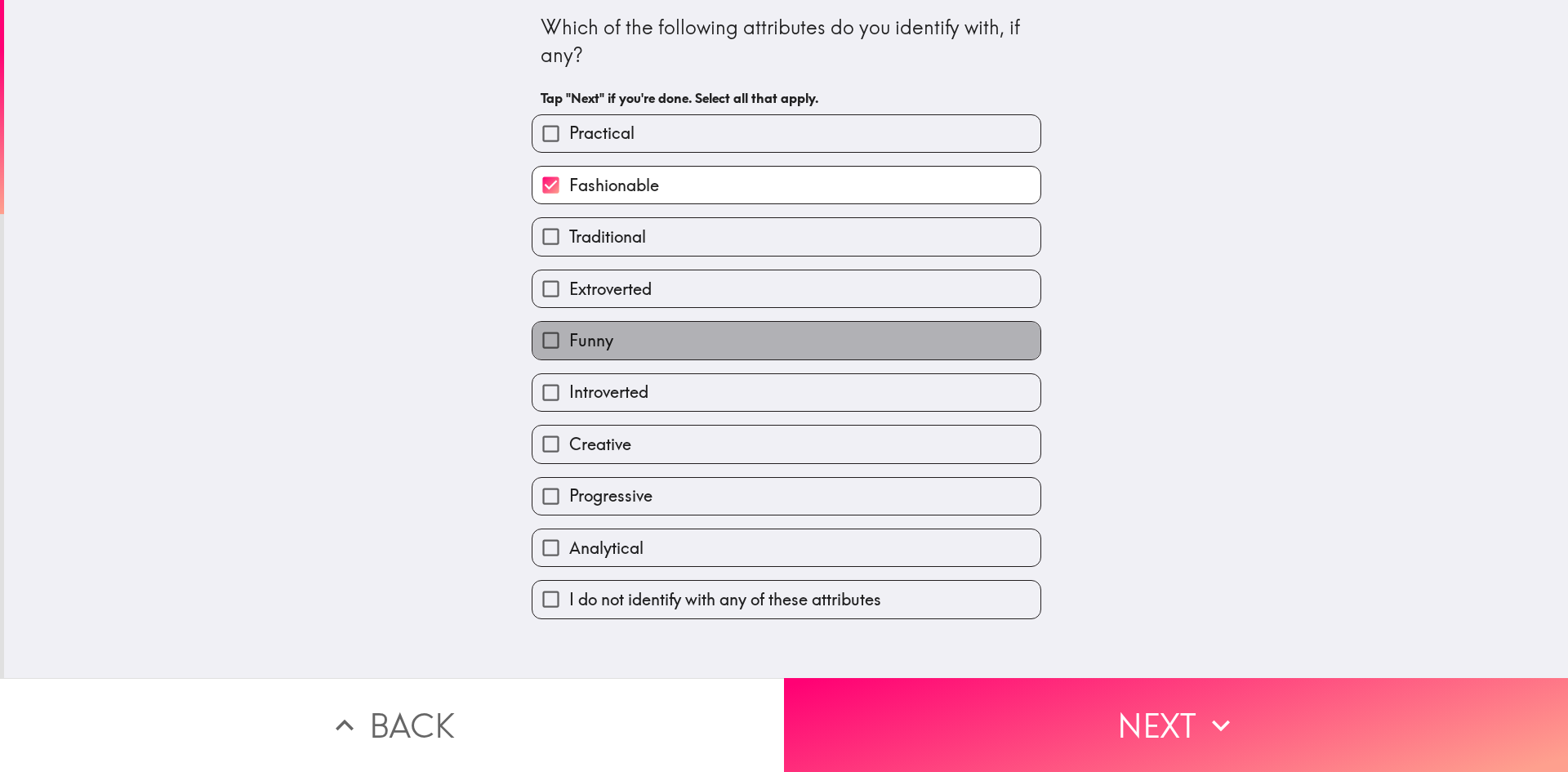
click at [582, 344] on span "Funny" at bounding box center [591, 341] width 44 height 23
click at [569, 344] on input "Funny" at bounding box center [551, 341] width 37 height 37
checkbox input "true"
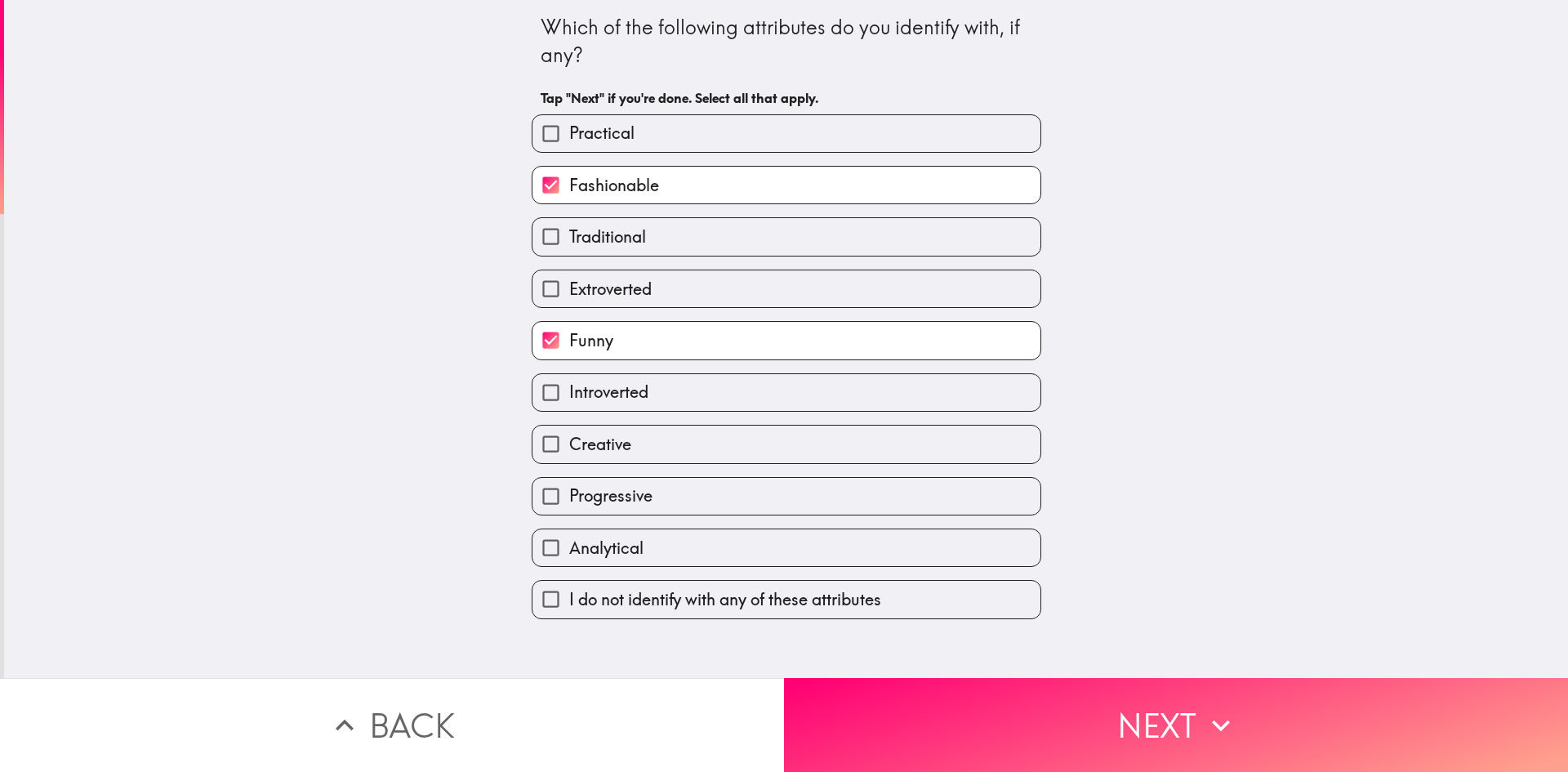
click at [601, 438] on span "Creative" at bounding box center [600, 445] width 62 height 23
click at [569, 438] on input "Creative" at bounding box center [551, 445] width 37 height 37
checkbox input "true"
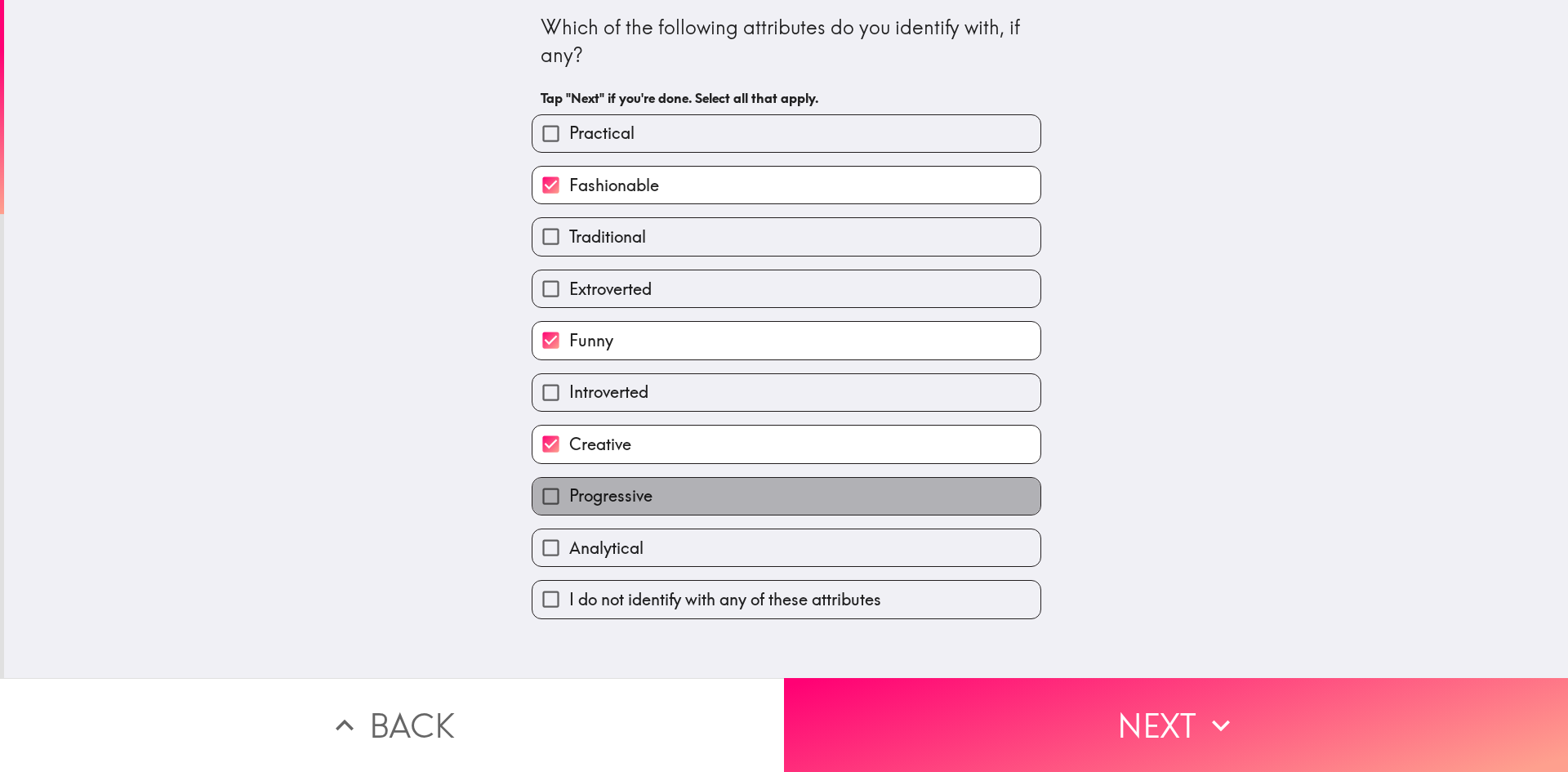
click at [634, 498] on span "Progressive" at bounding box center [611, 496] width 84 height 23
click at [569, 498] on input "Progressive" at bounding box center [551, 496] width 37 height 37
checkbox input "true"
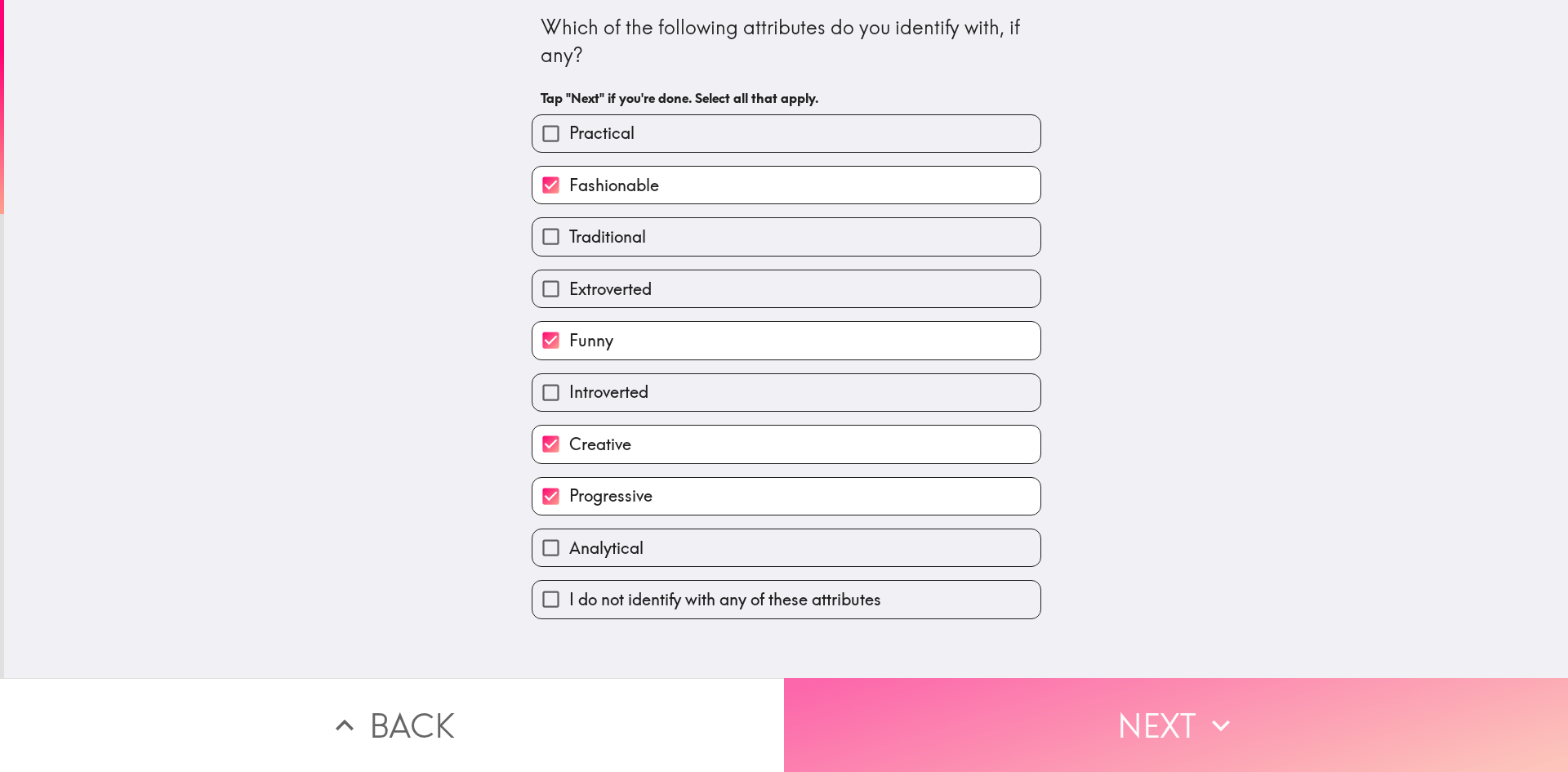
click at [996, 697] on button "Next" at bounding box center [1176, 724] width 784 height 94
